Goal: Task Accomplishment & Management: Complete application form

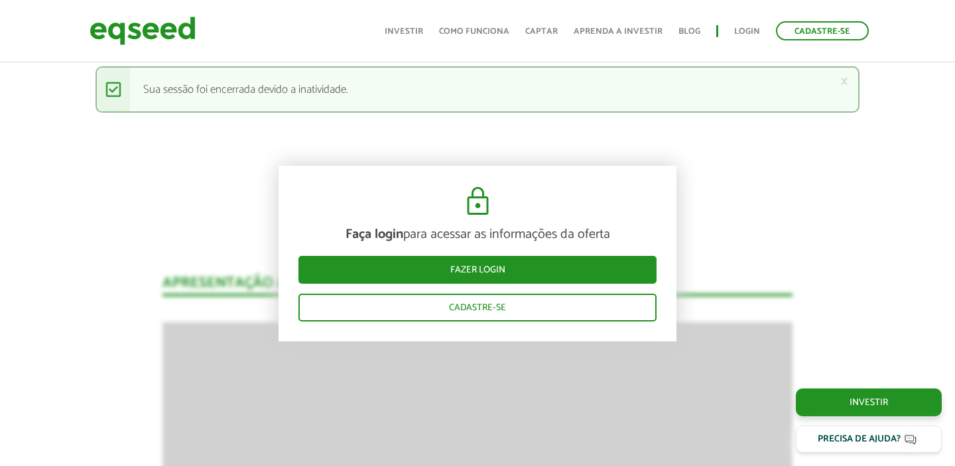
scroll to position [1566, 0]
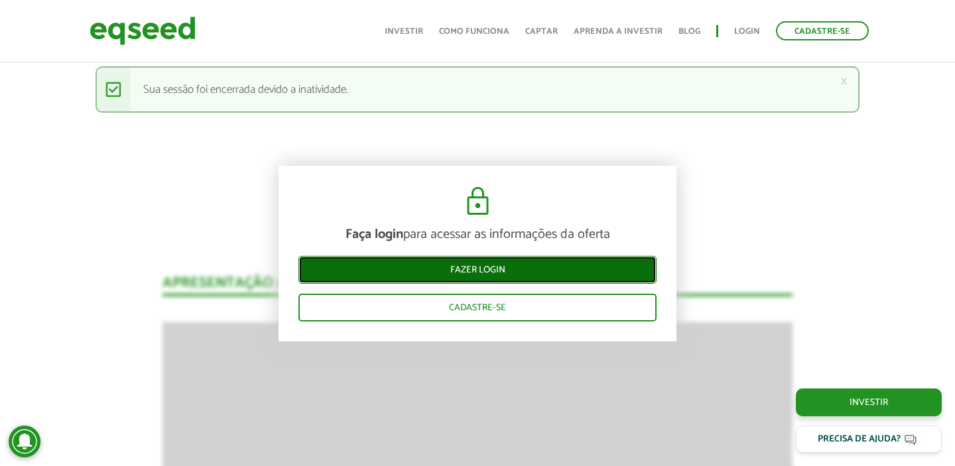
click at [453, 268] on link "Fazer login" at bounding box center [477, 270] width 358 height 28
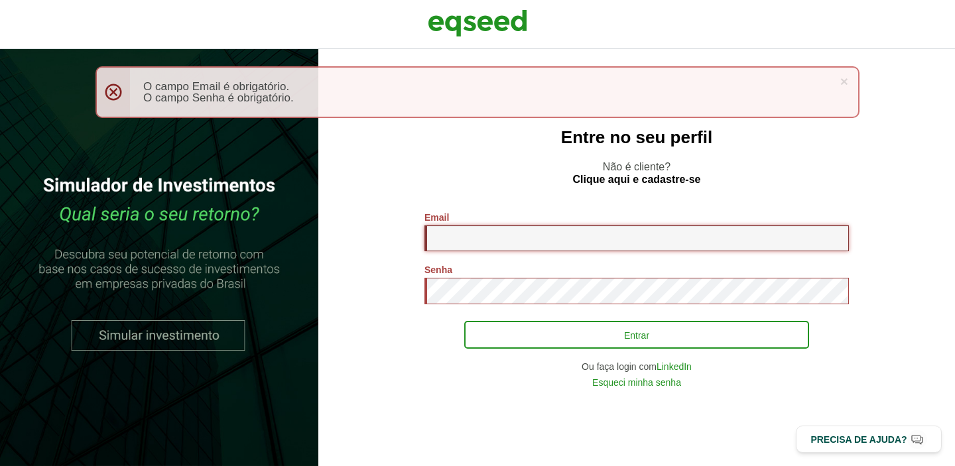
type input "**********"
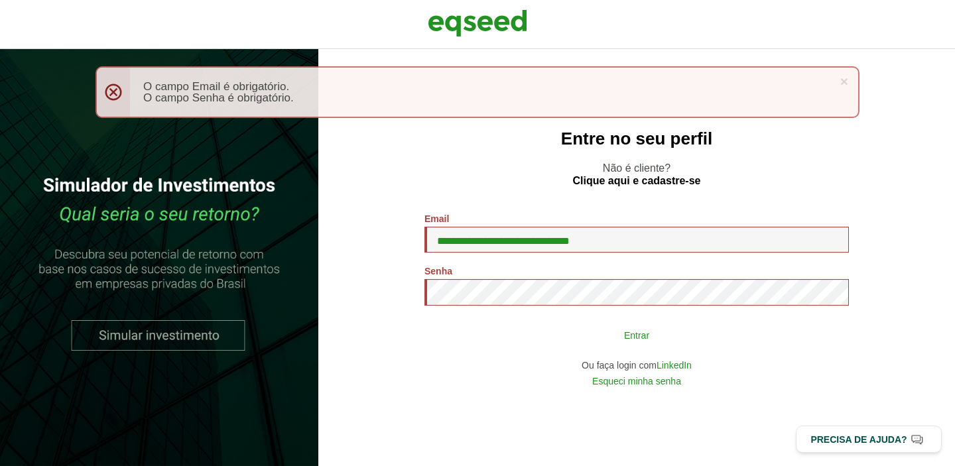
click at [634, 329] on button "Entrar" at bounding box center [636, 334] width 345 height 25
